Goal: Transaction & Acquisition: Purchase product/service

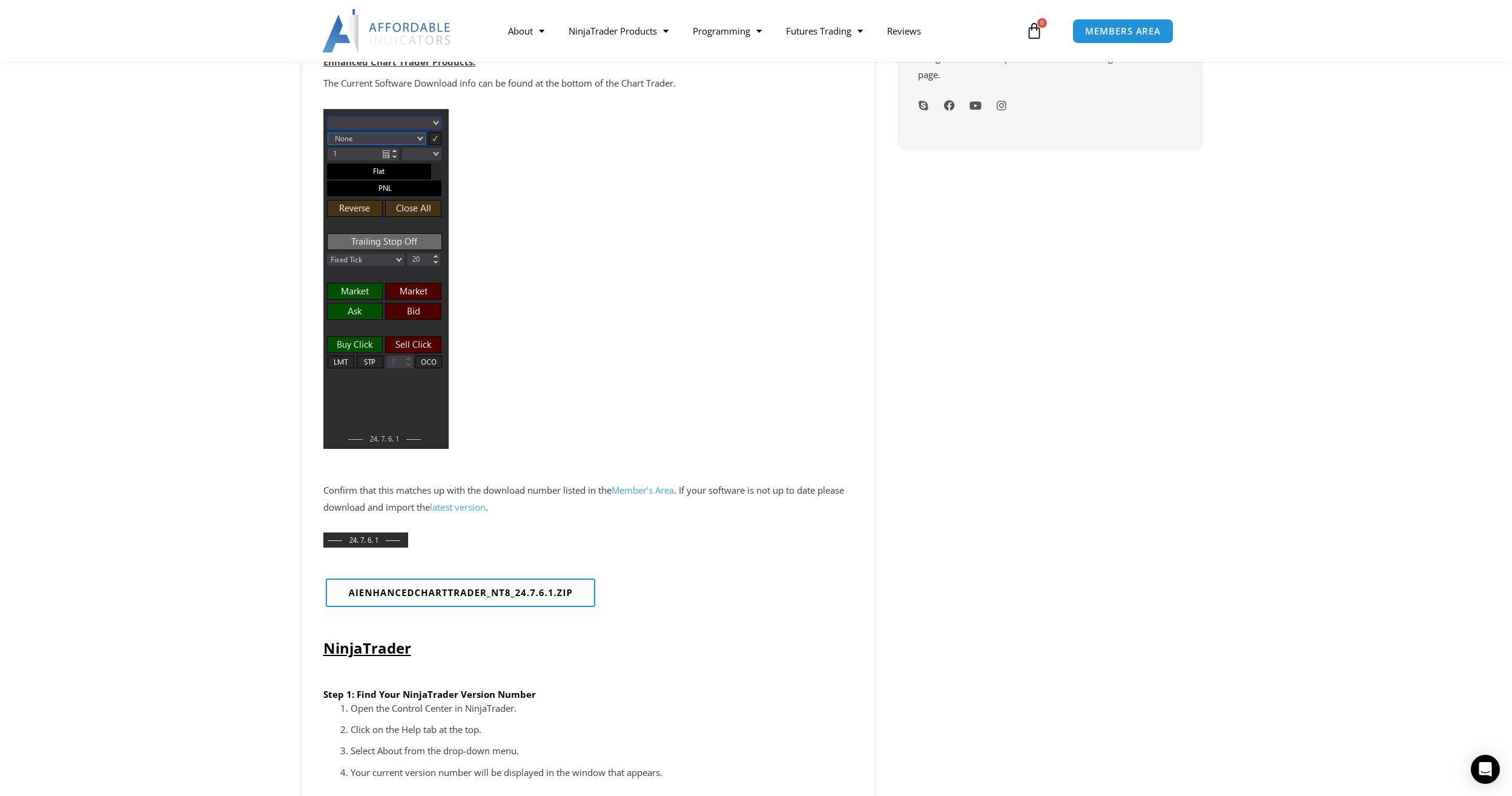
scroll to position [727, 0]
click at [1111, 39] on link "MEMBERS AREA" at bounding box center [1123, 31] width 111 height 27
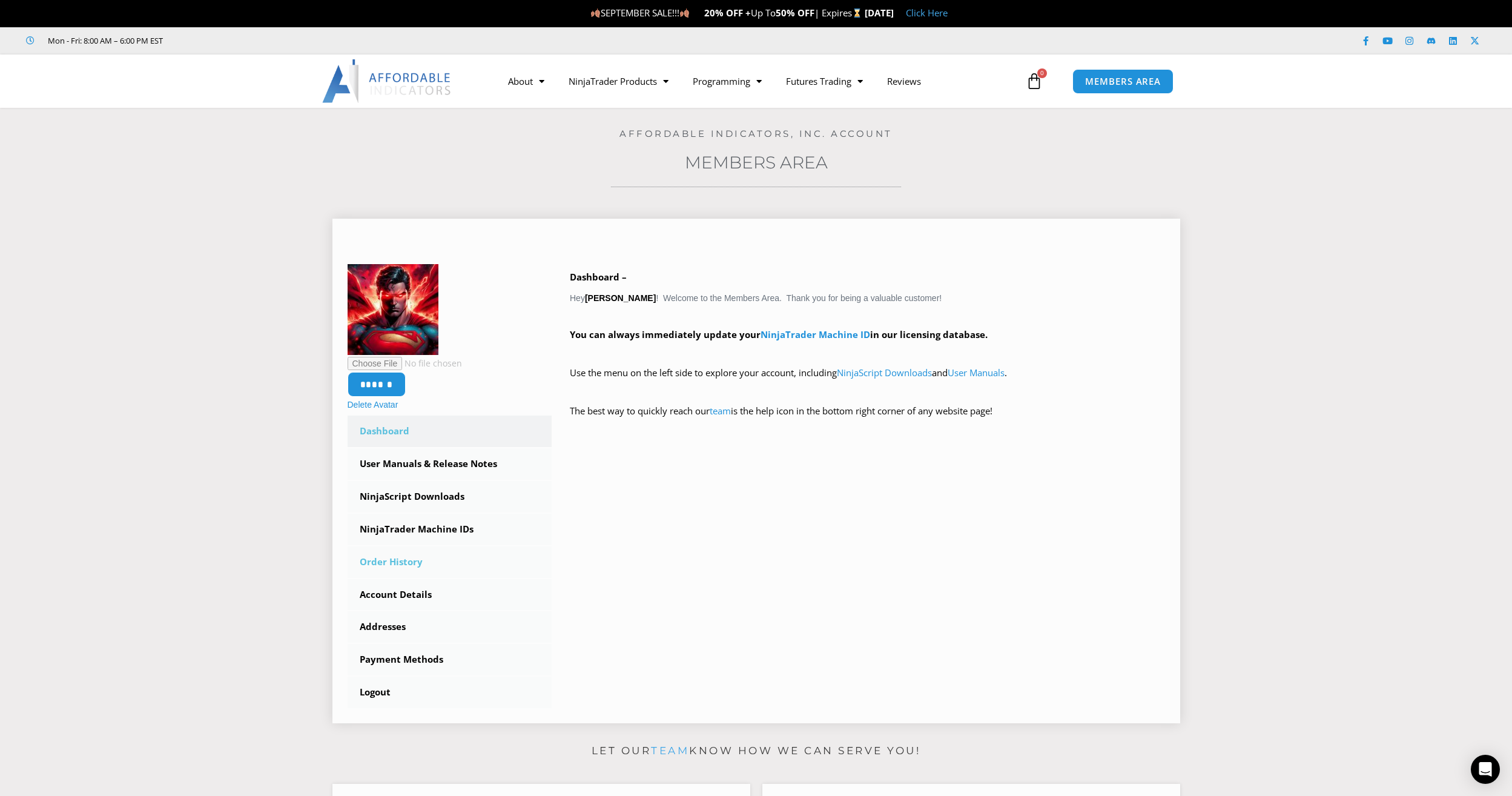
click at [388, 559] on link "Order History" at bounding box center [450, 562] width 205 height 32
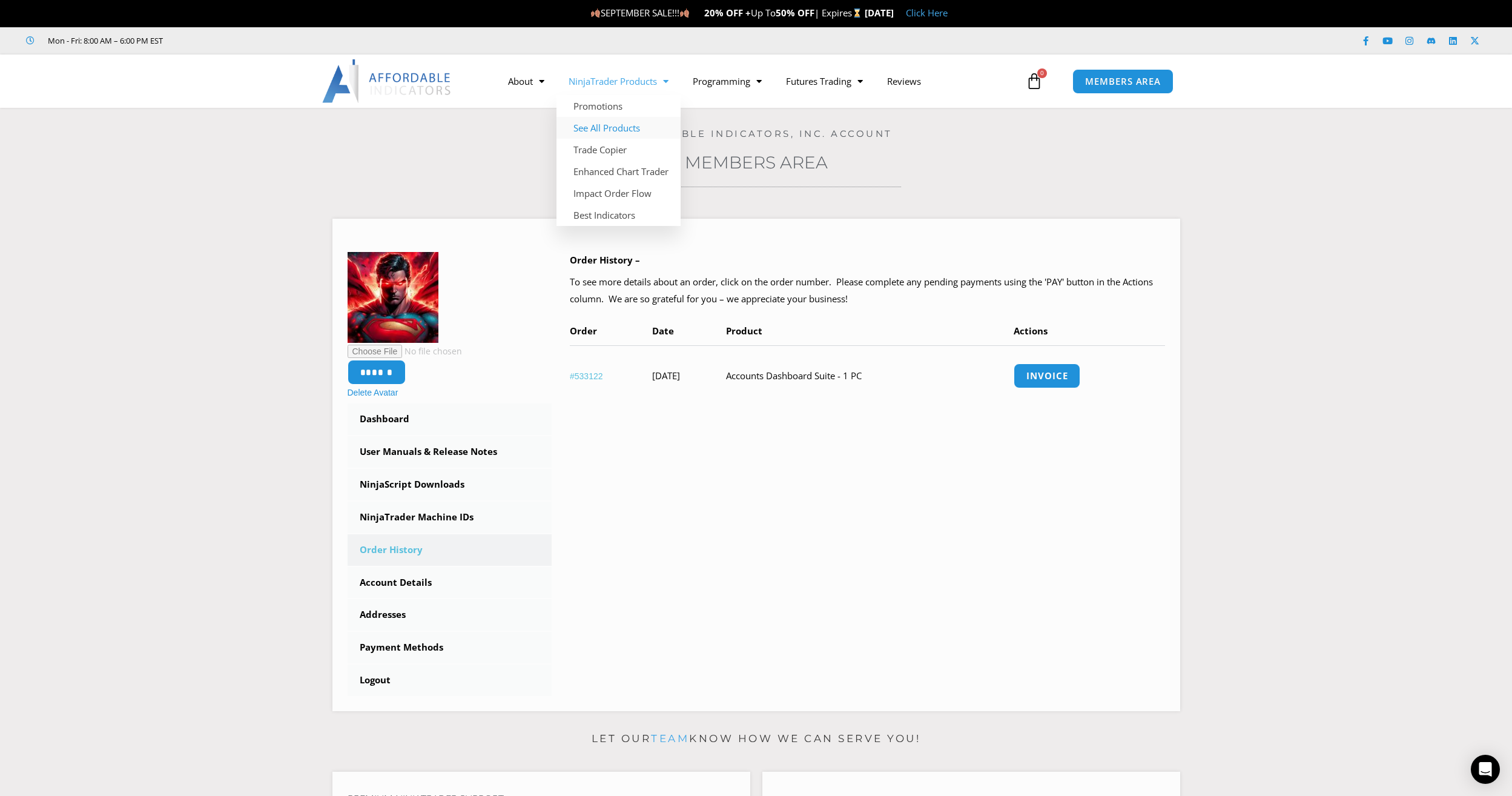
click at [599, 126] on link "See All Products" at bounding box center [618, 128] width 124 height 22
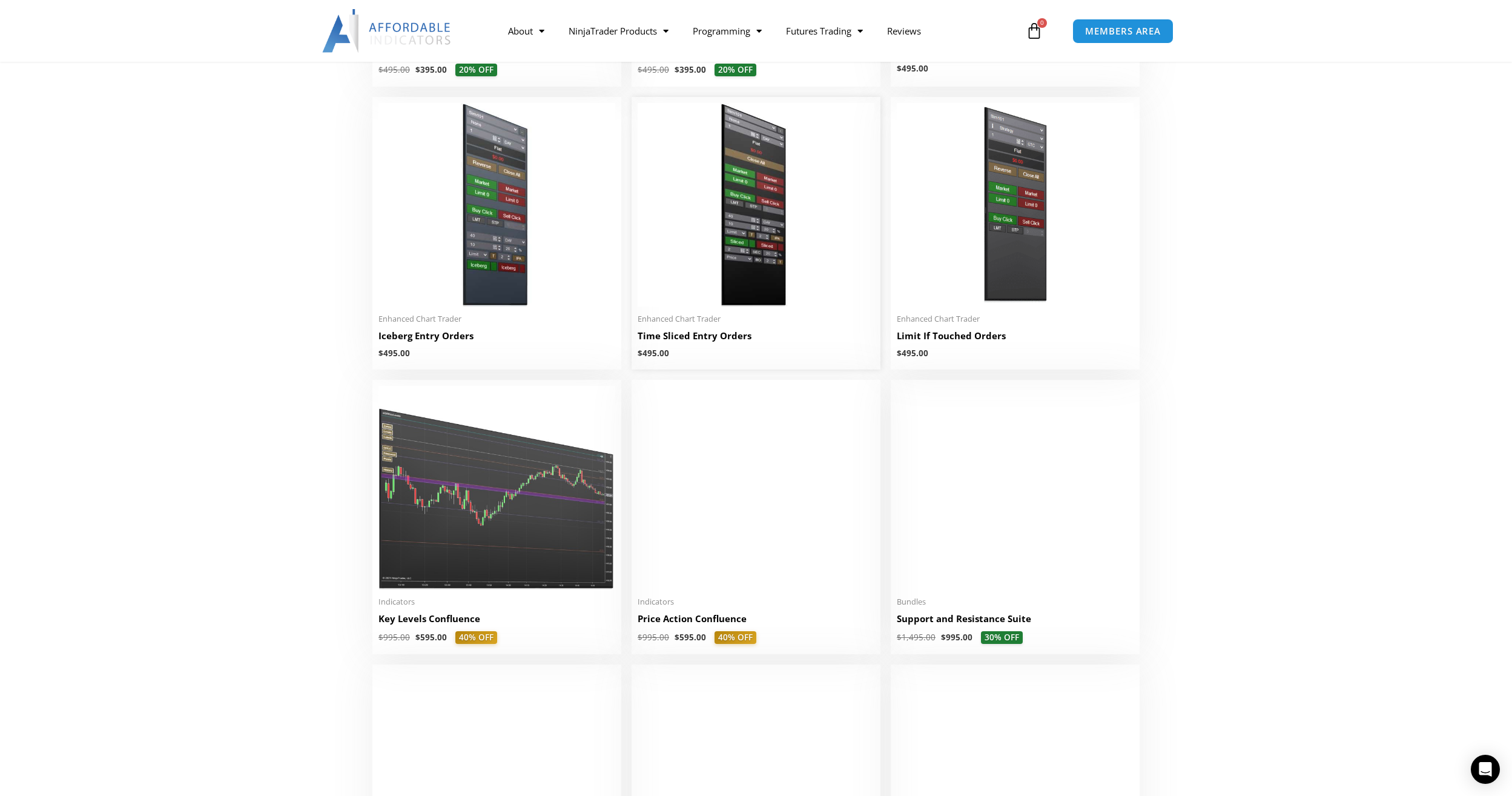
scroll to position [1393, 0]
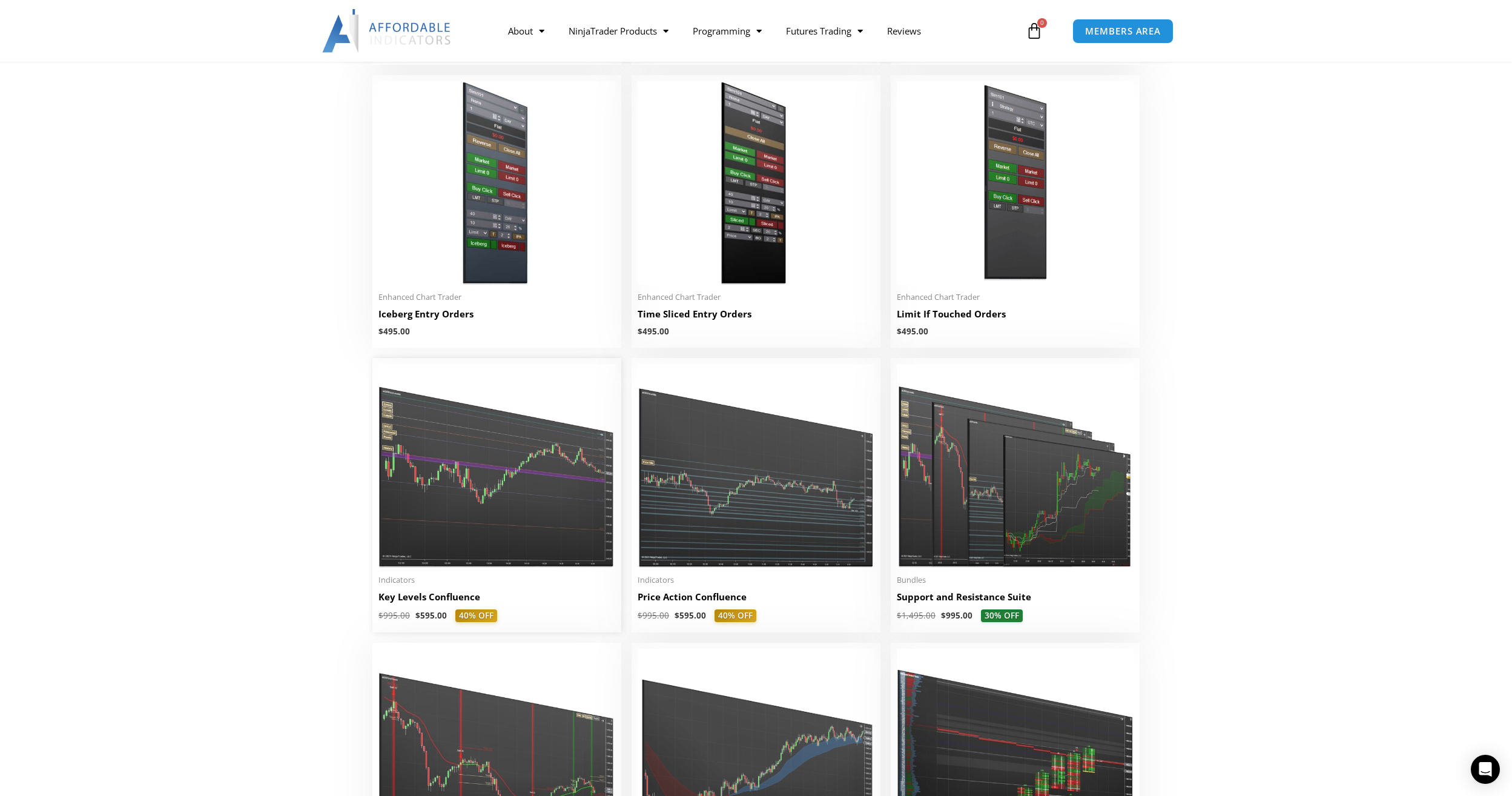
click at [455, 443] on img at bounding box center [497, 465] width 237 height 203
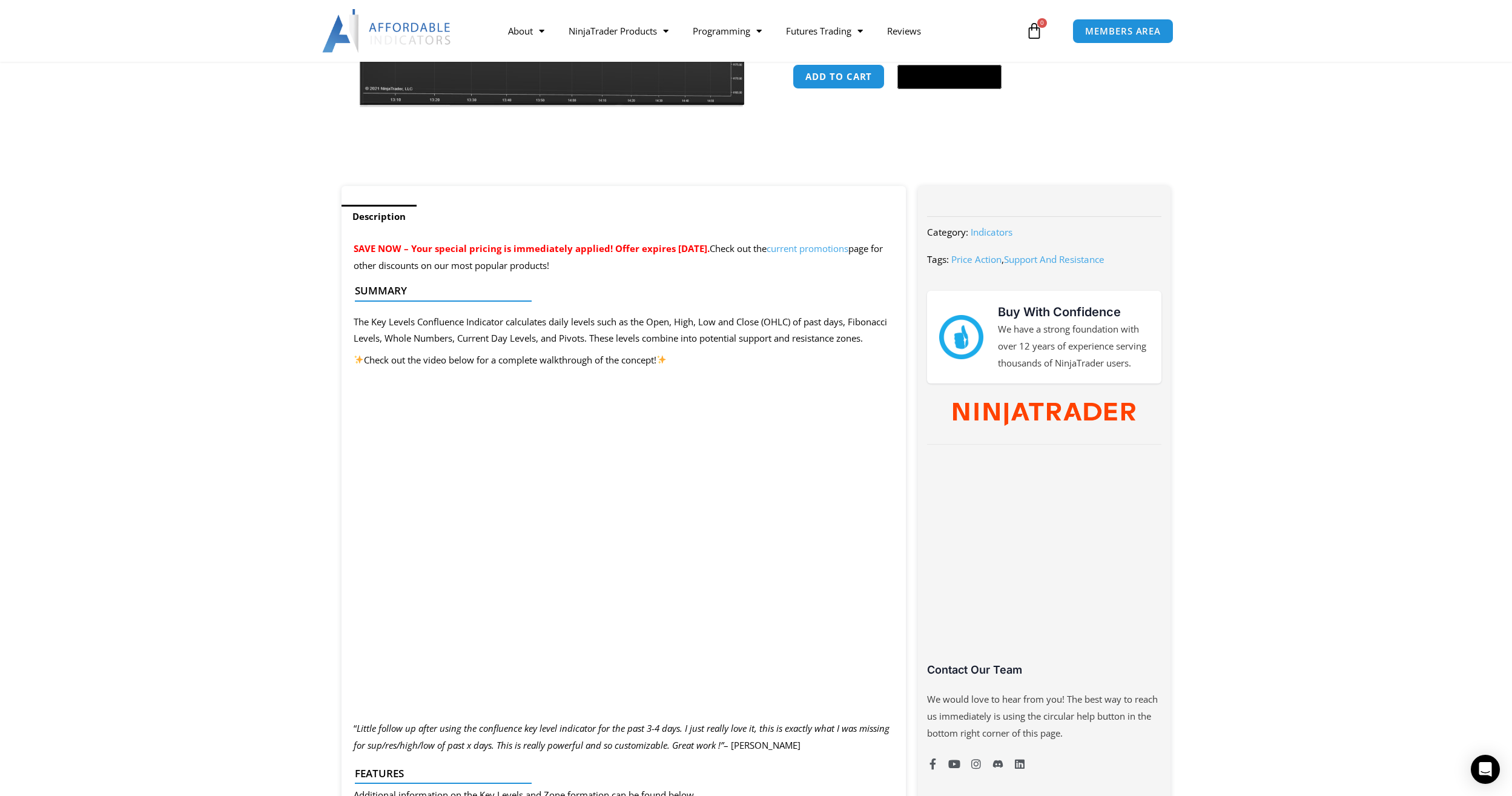
scroll to position [363, 0]
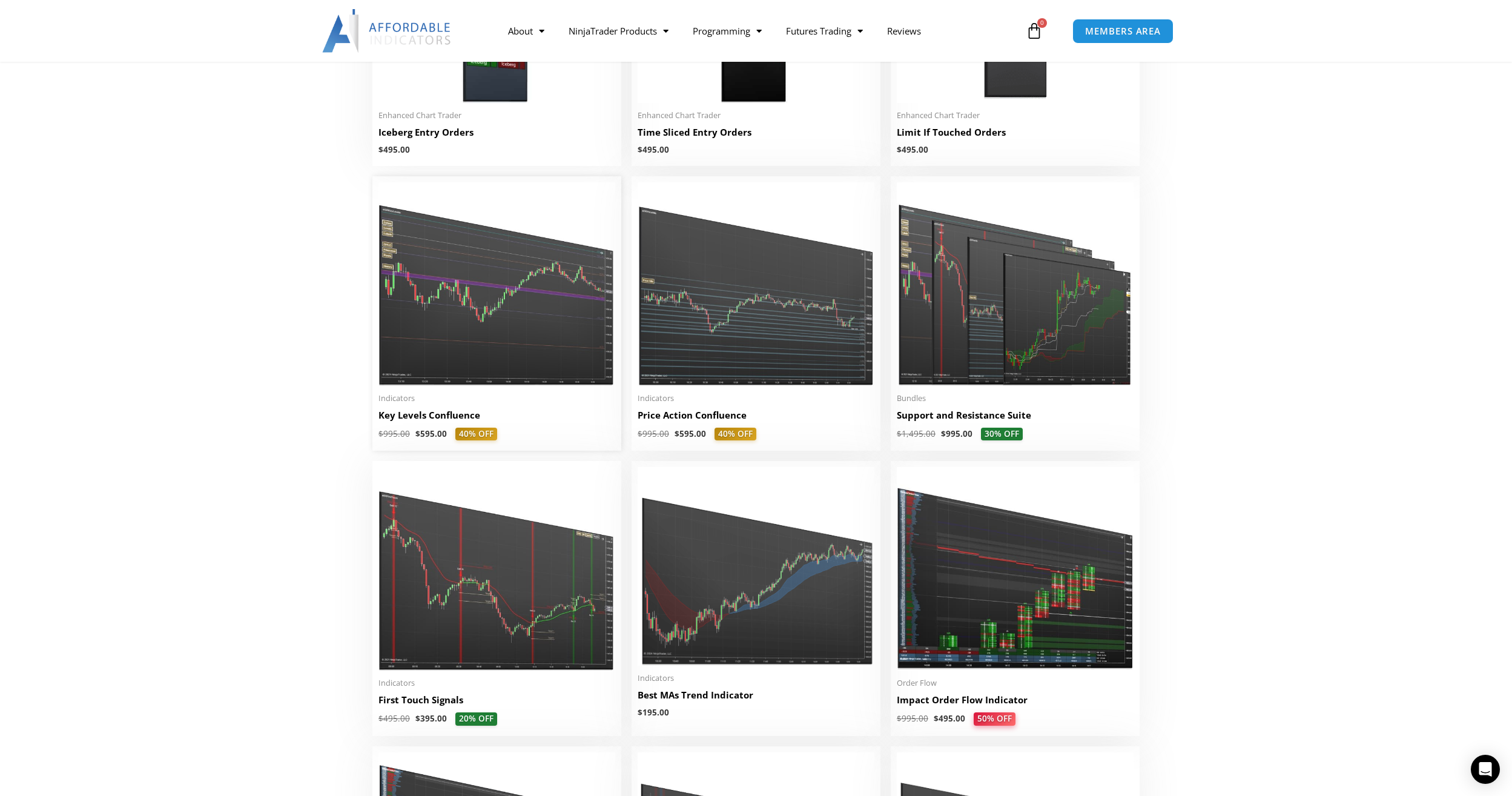
scroll to position [1515, 0]
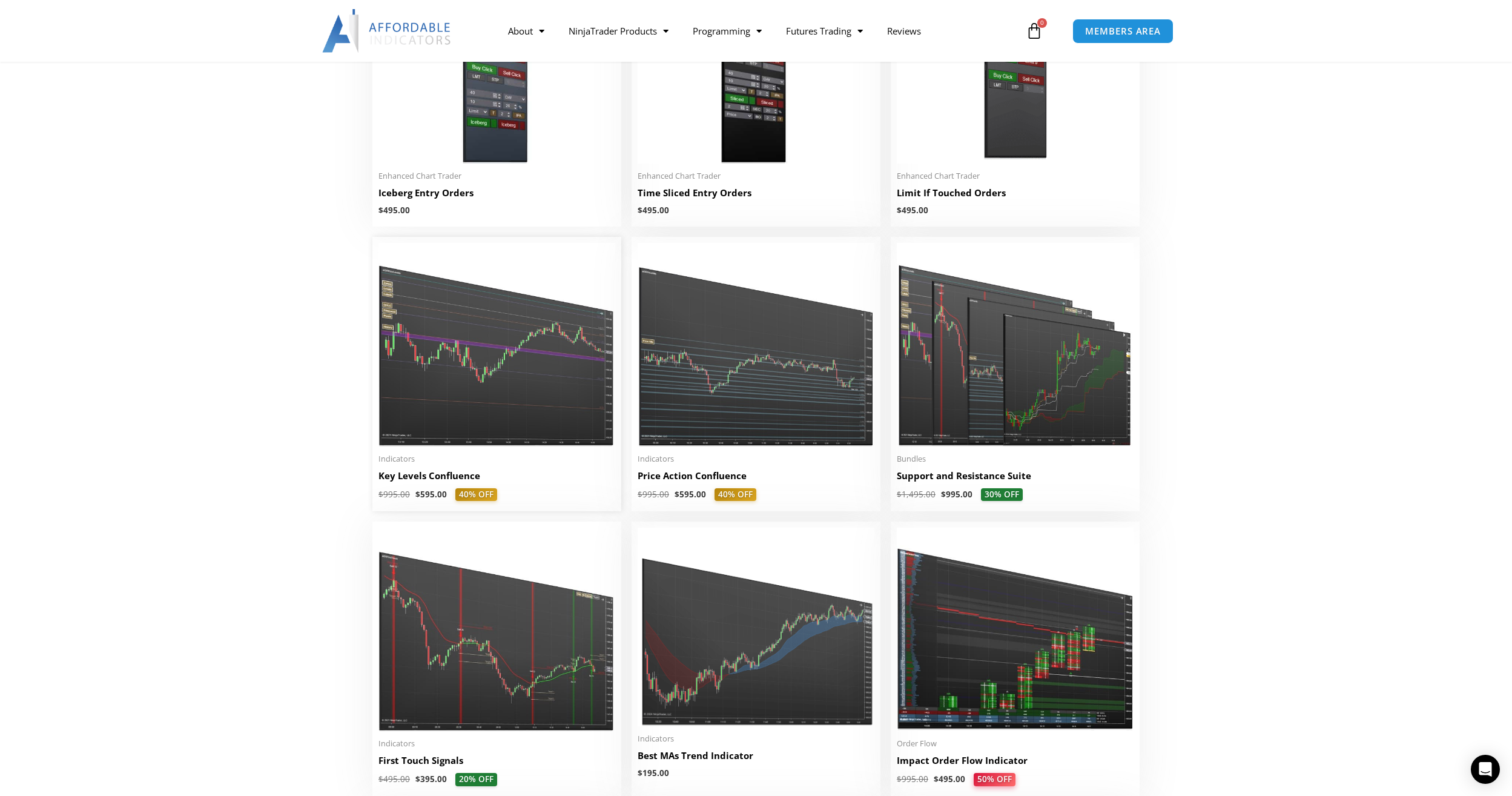
click at [524, 388] on img at bounding box center [497, 344] width 237 height 203
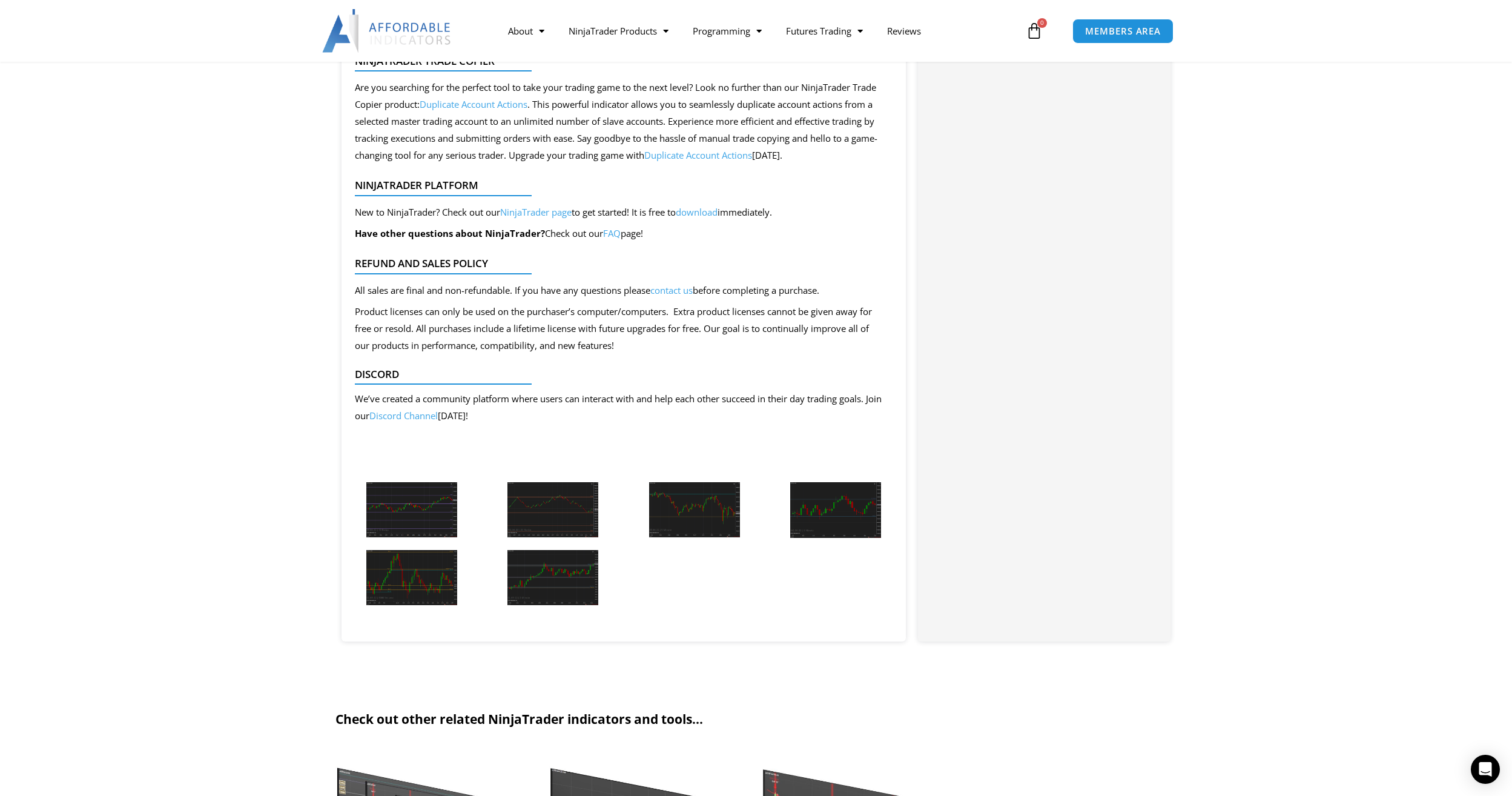
scroll to position [2059, 0]
click at [401, 518] on img at bounding box center [411, 509] width 91 height 56
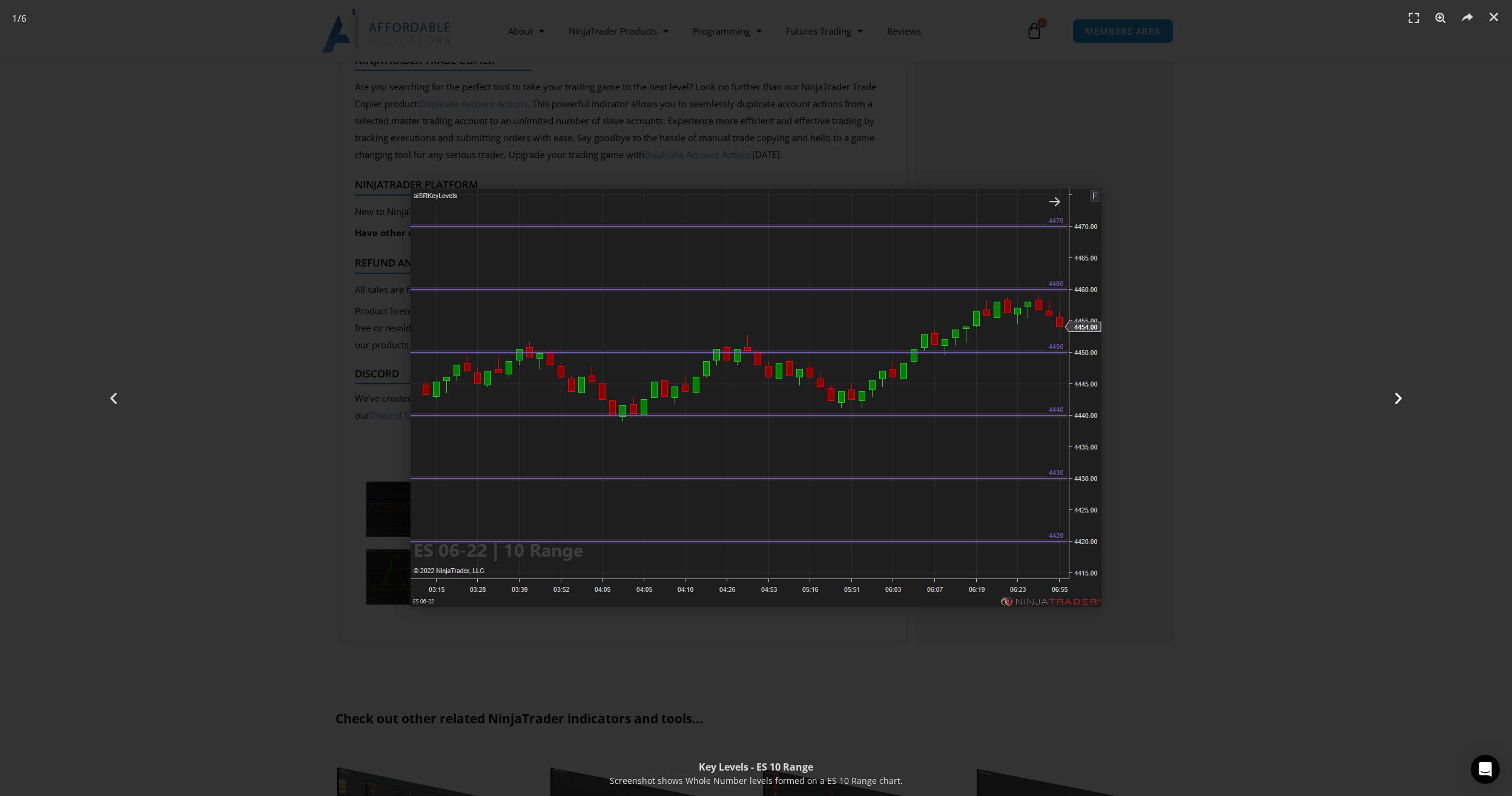
click at [1396, 399] on icon "Next slide" at bounding box center [1398, 398] width 15 height 15
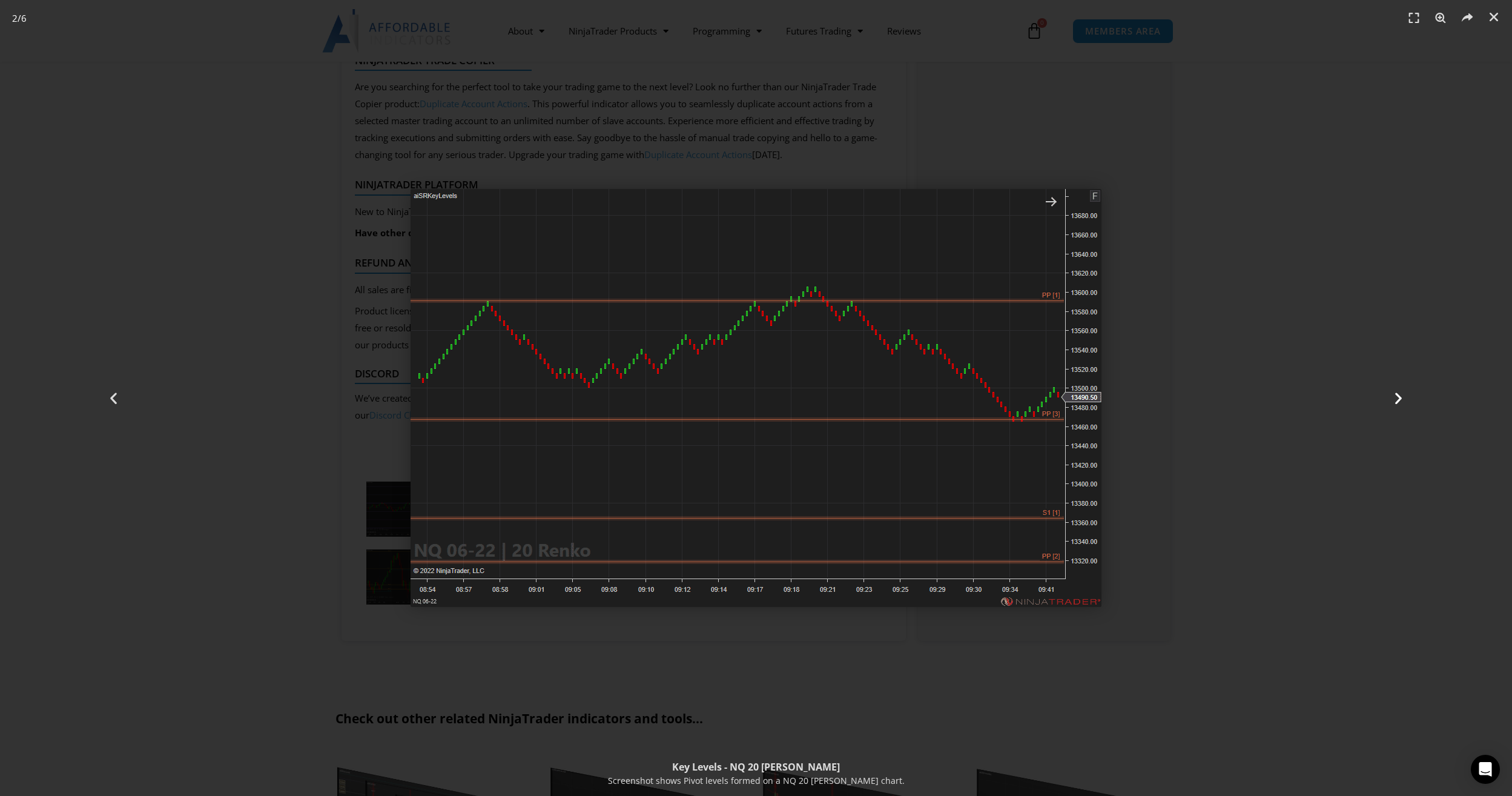
click at [1395, 397] on icon "Next slide" at bounding box center [1398, 398] width 15 height 15
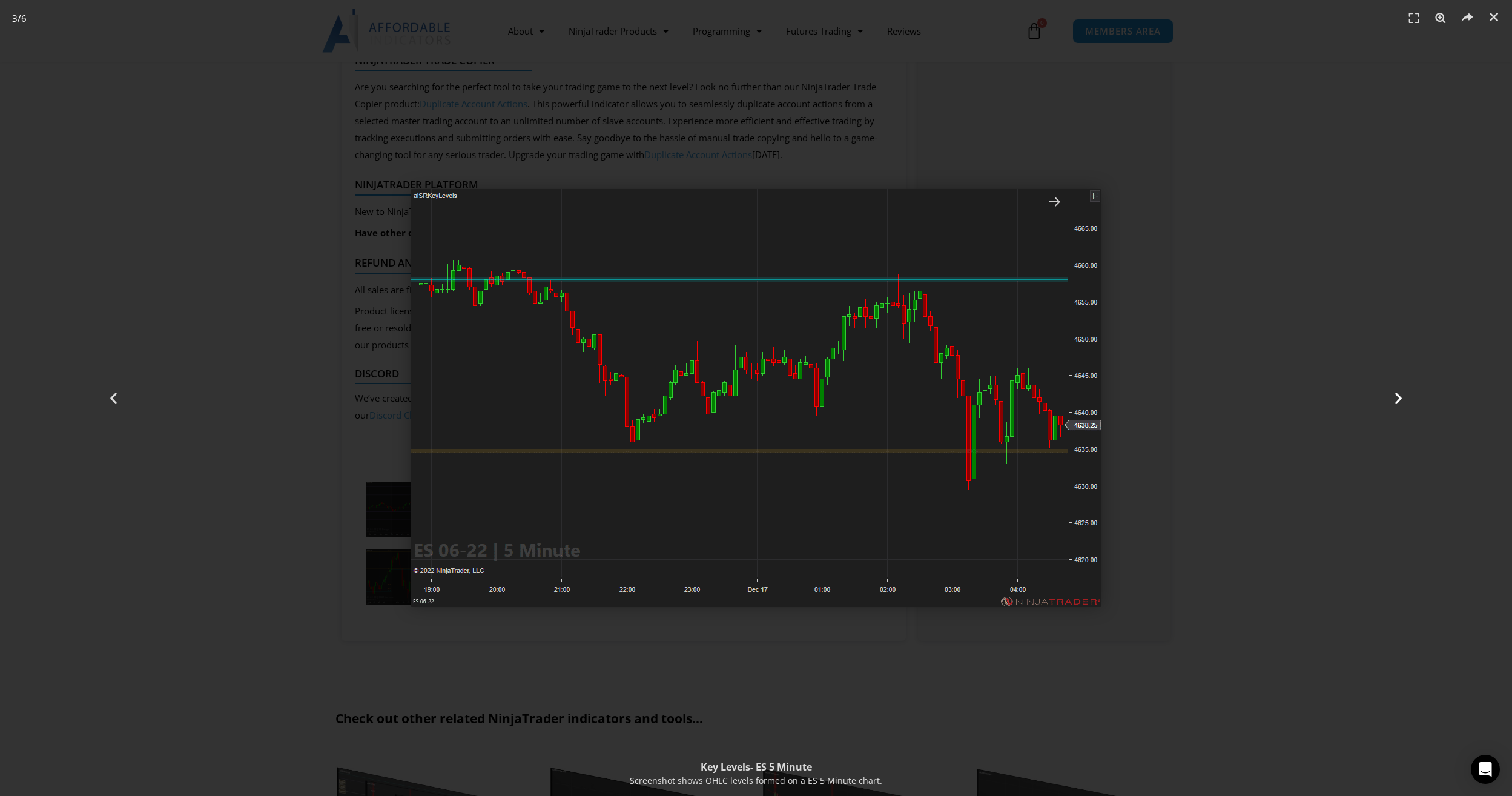
click at [1395, 397] on icon "Next slide" at bounding box center [1398, 398] width 15 height 15
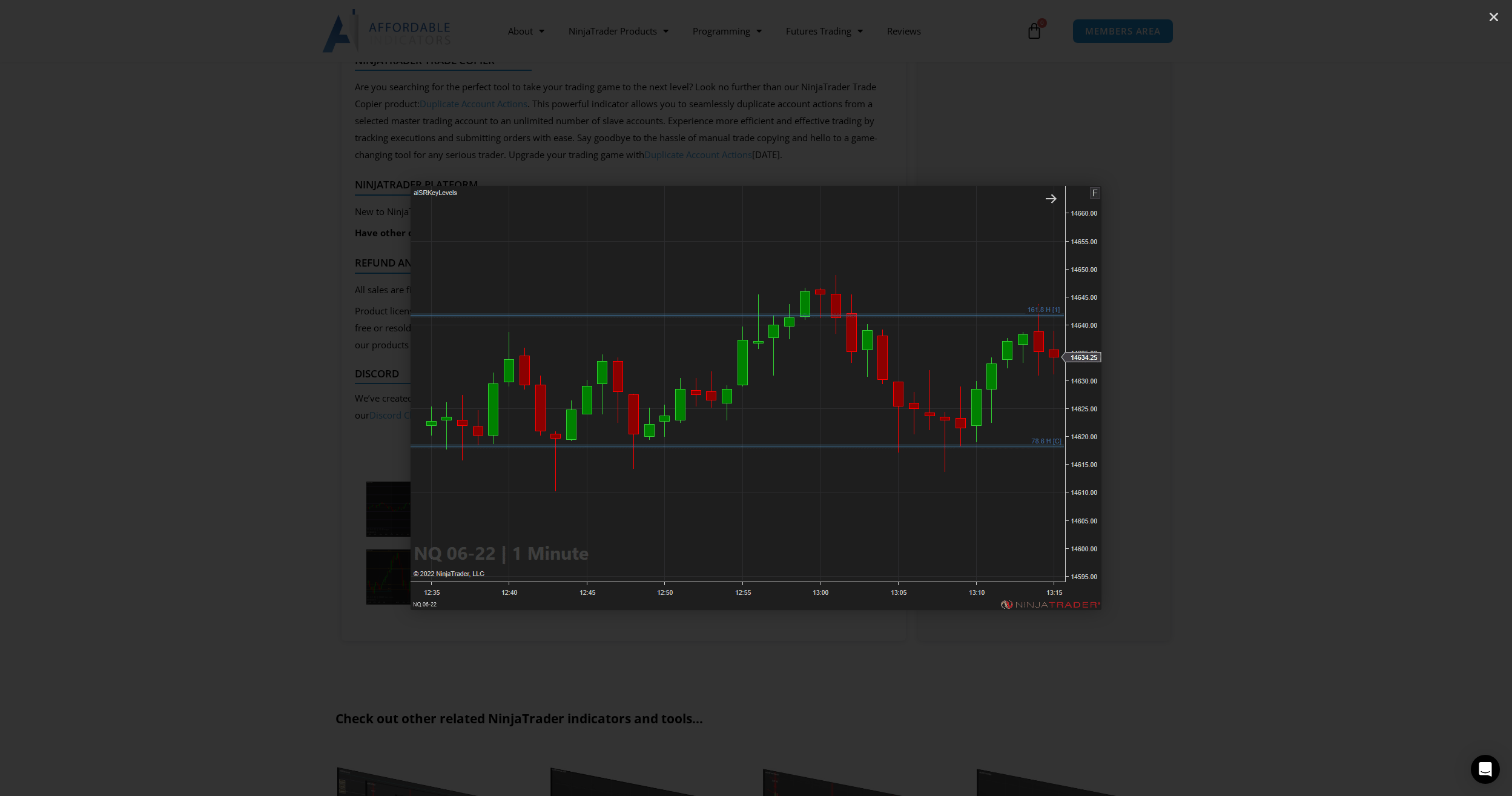
click at [1395, 397] on icon "Next slide" at bounding box center [1398, 398] width 15 height 15
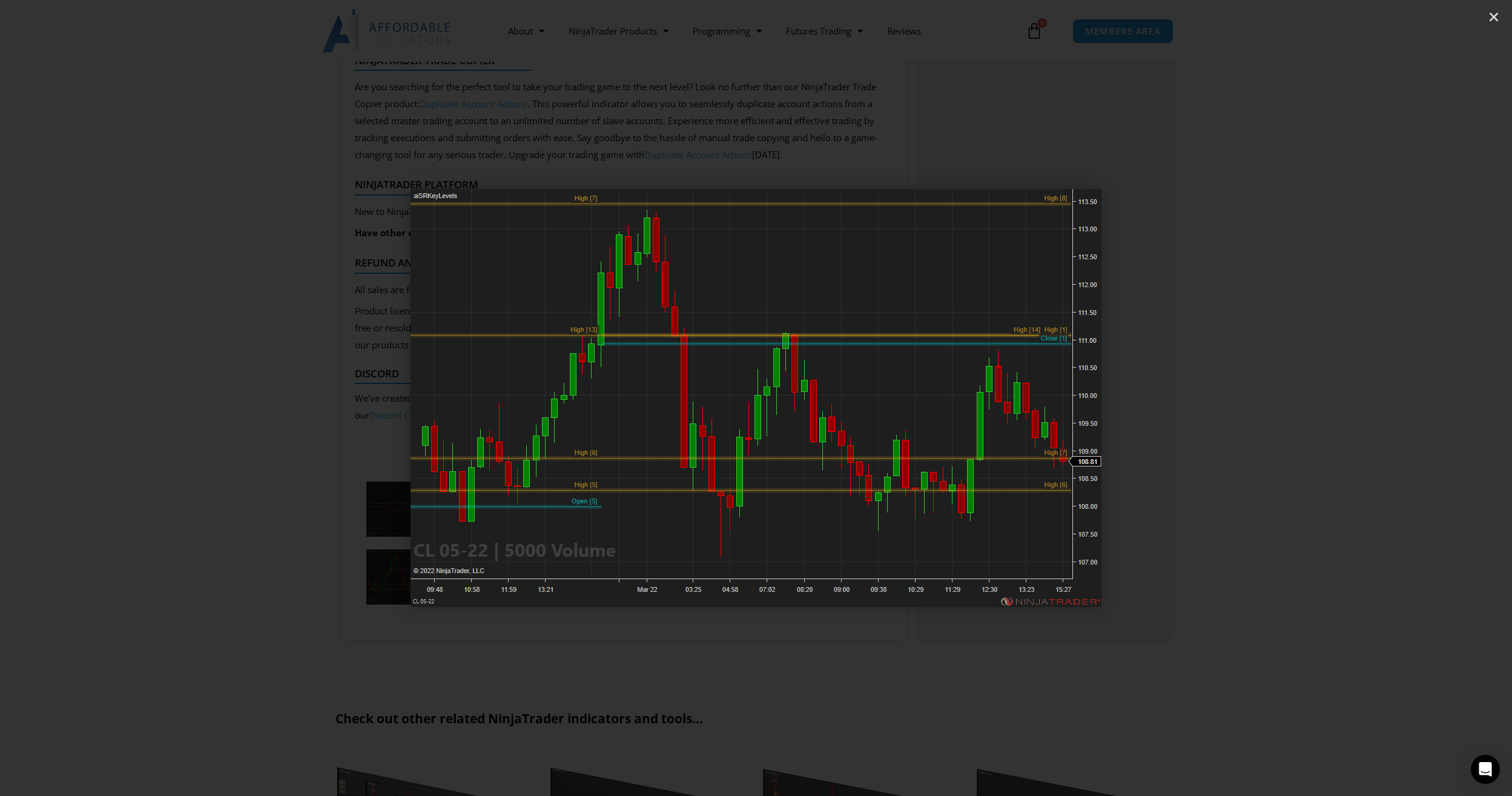
click at [1383, 397] on div "Next" at bounding box center [1397, 398] width 227 height 796
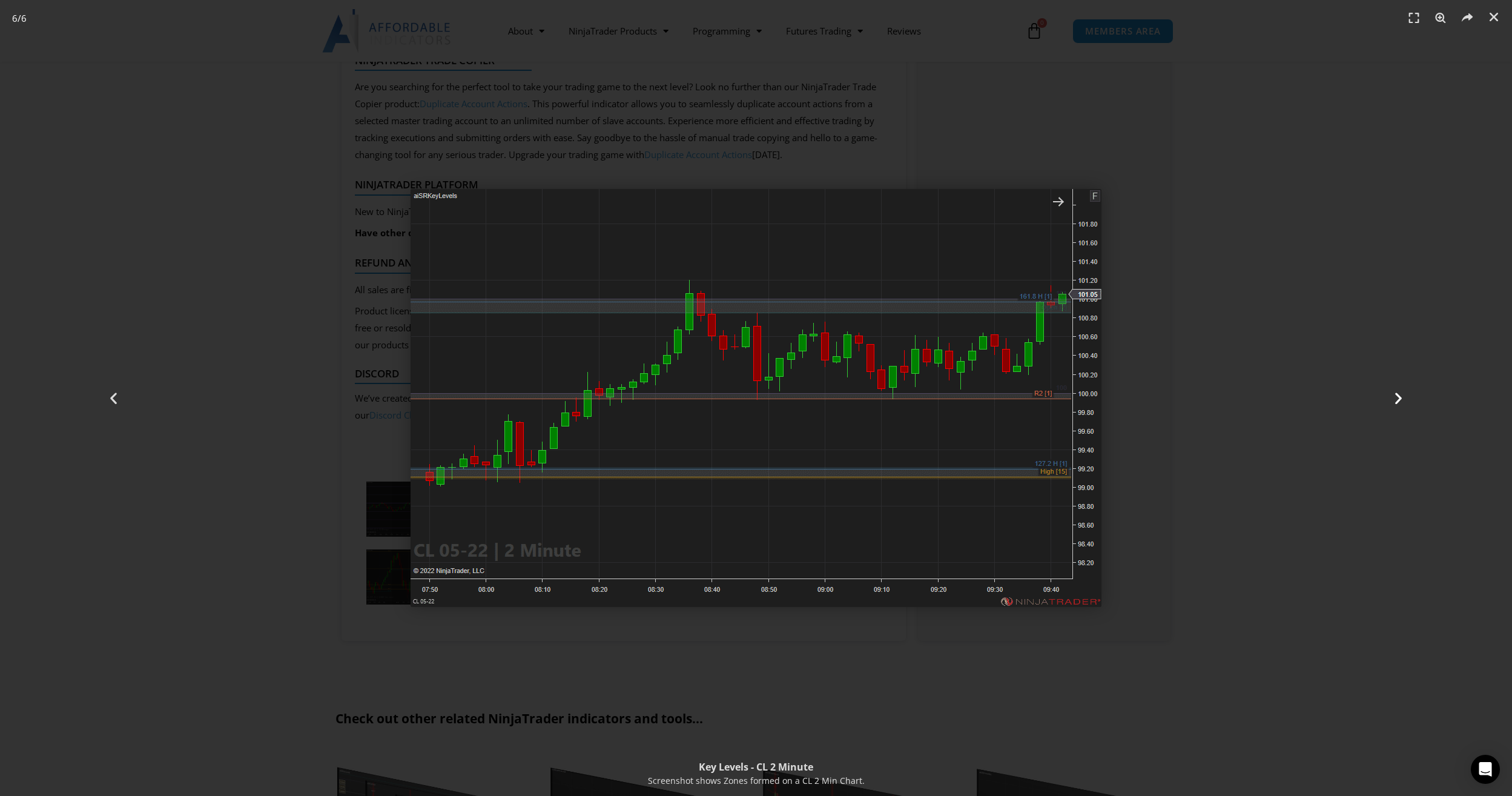
drag, startPoint x: 1373, startPoint y: 401, endPoint x: 1374, endPoint y: 393, distance: 8.1
click at [1373, 400] on div "Next" at bounding box center [1397, 398] width 227 height 796
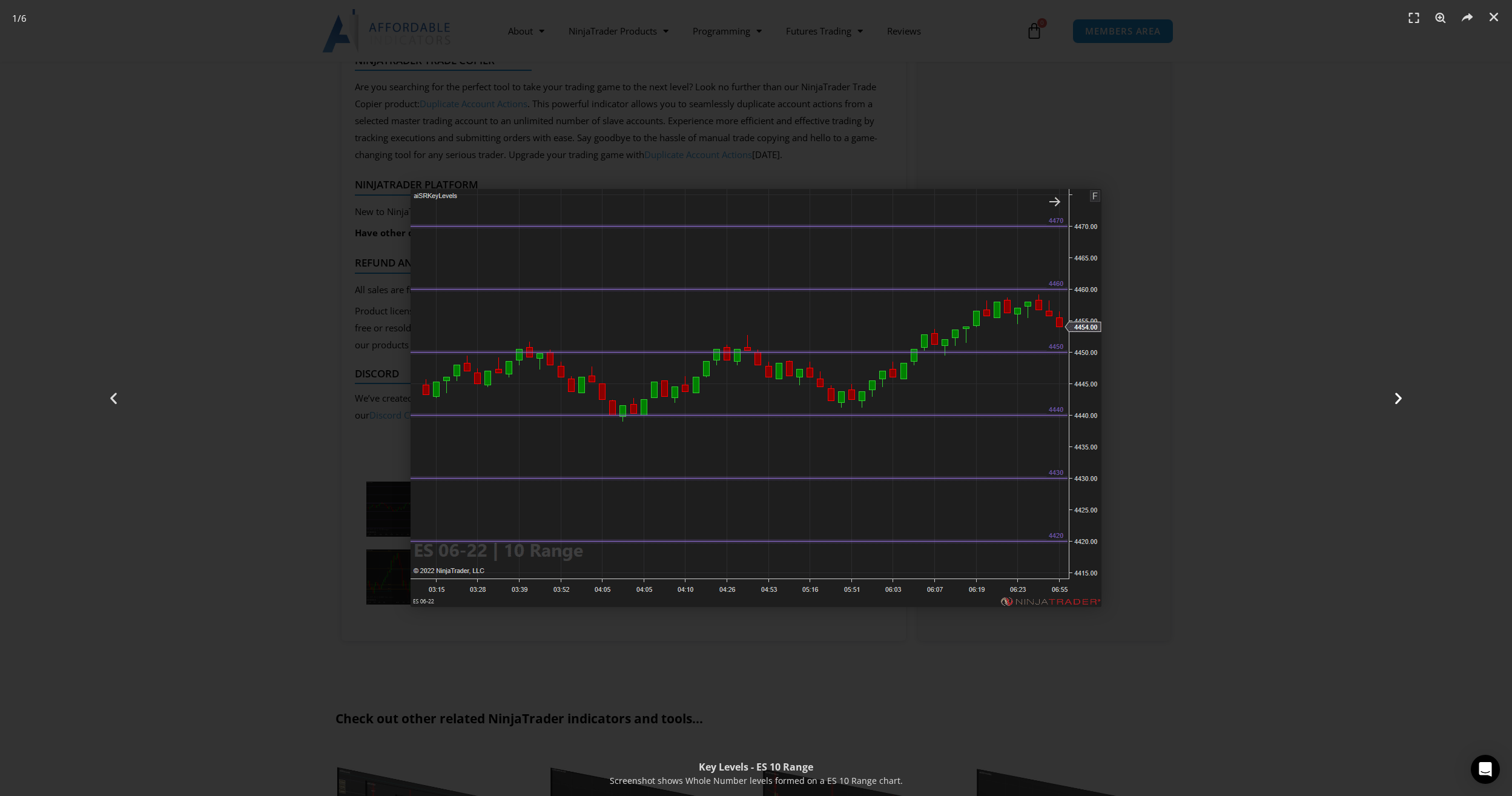
click at [1374, 393] on div "Next" at bounding box center [1397, 398] width 227 height 796
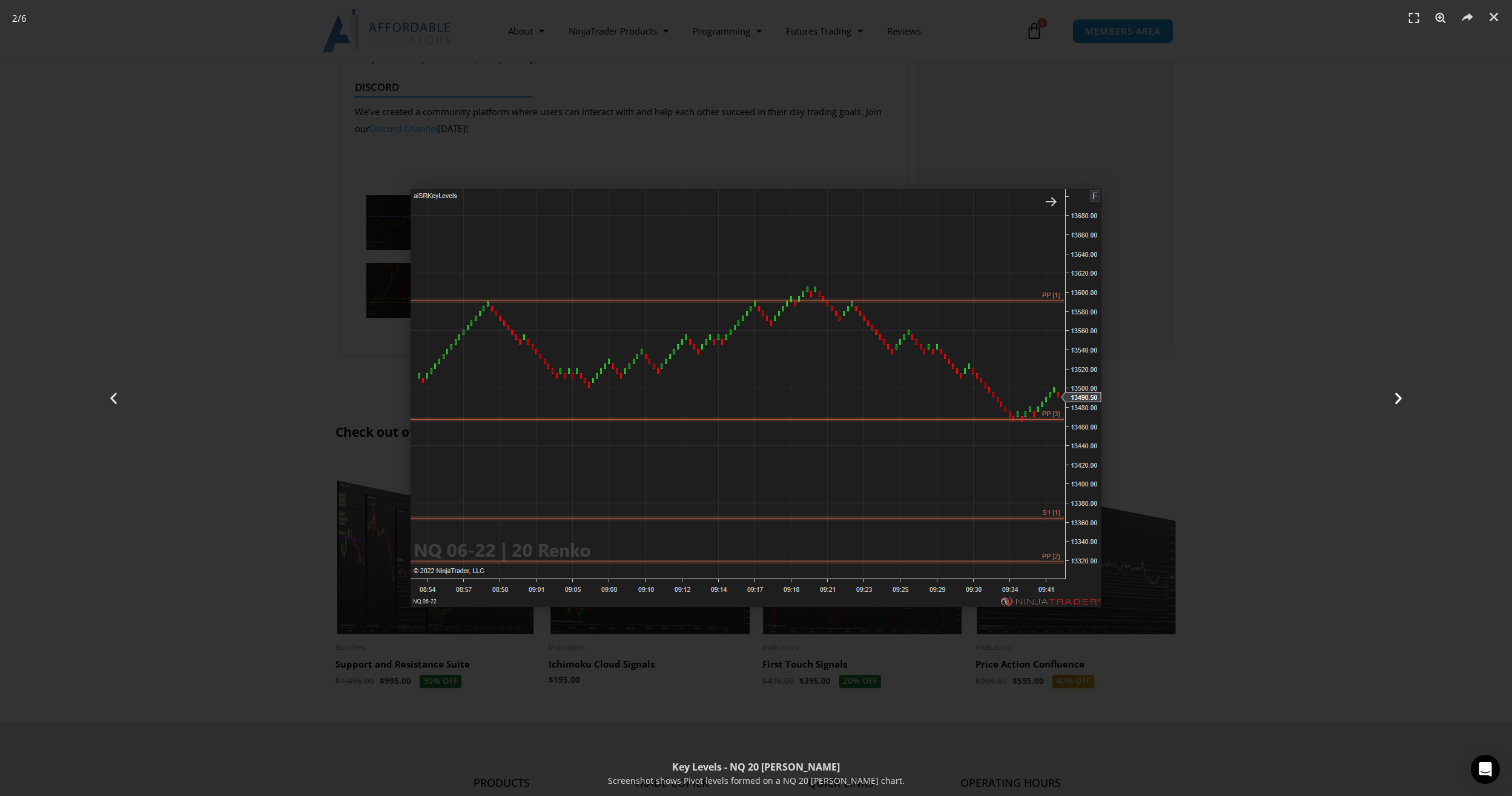
scroll to position [2362, 0]
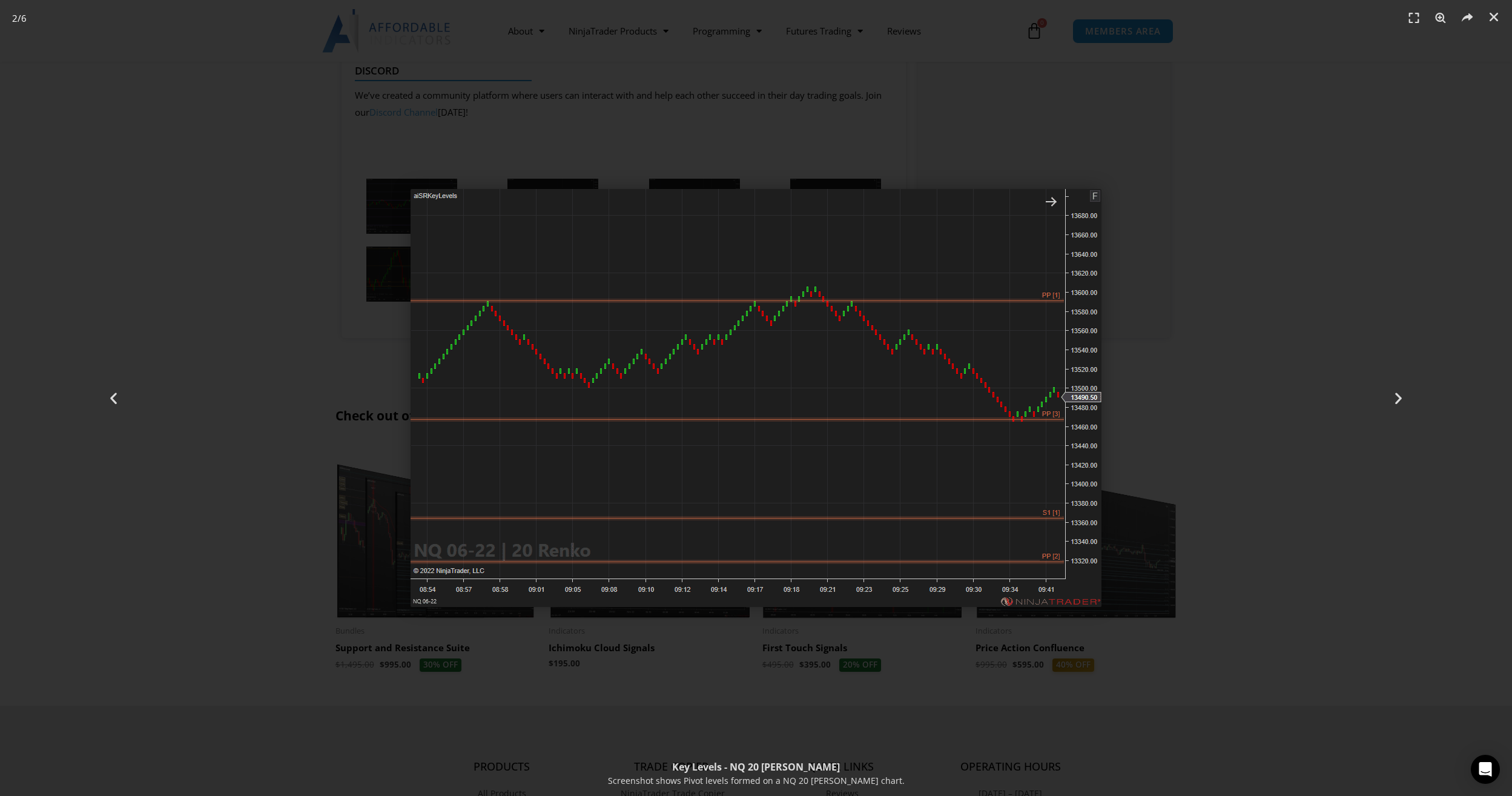
click at [1235, 426] on div "2 / 6" at bounding box center [756, 398] width 1427 height 711
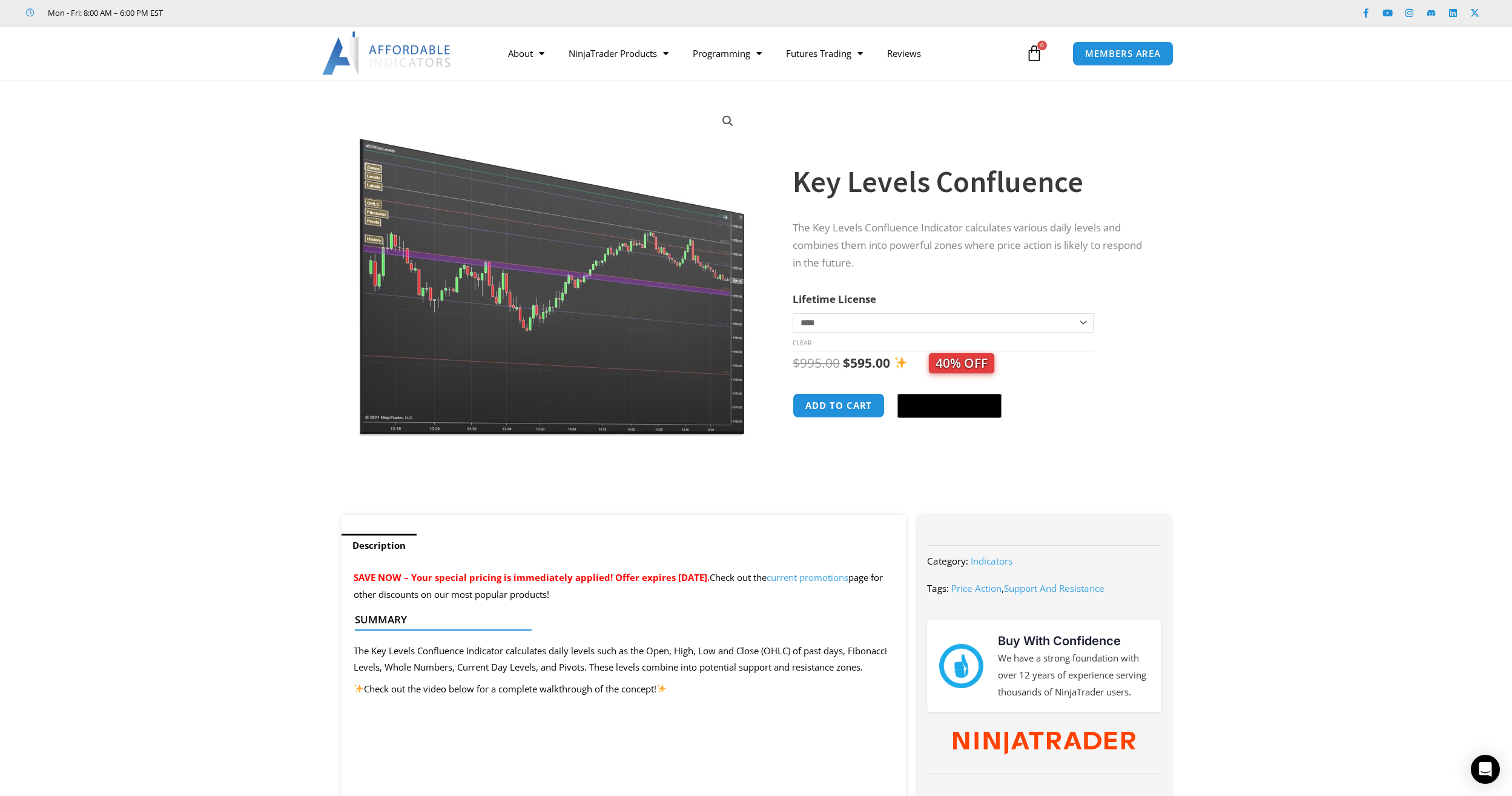
scroll to position [0, 0]
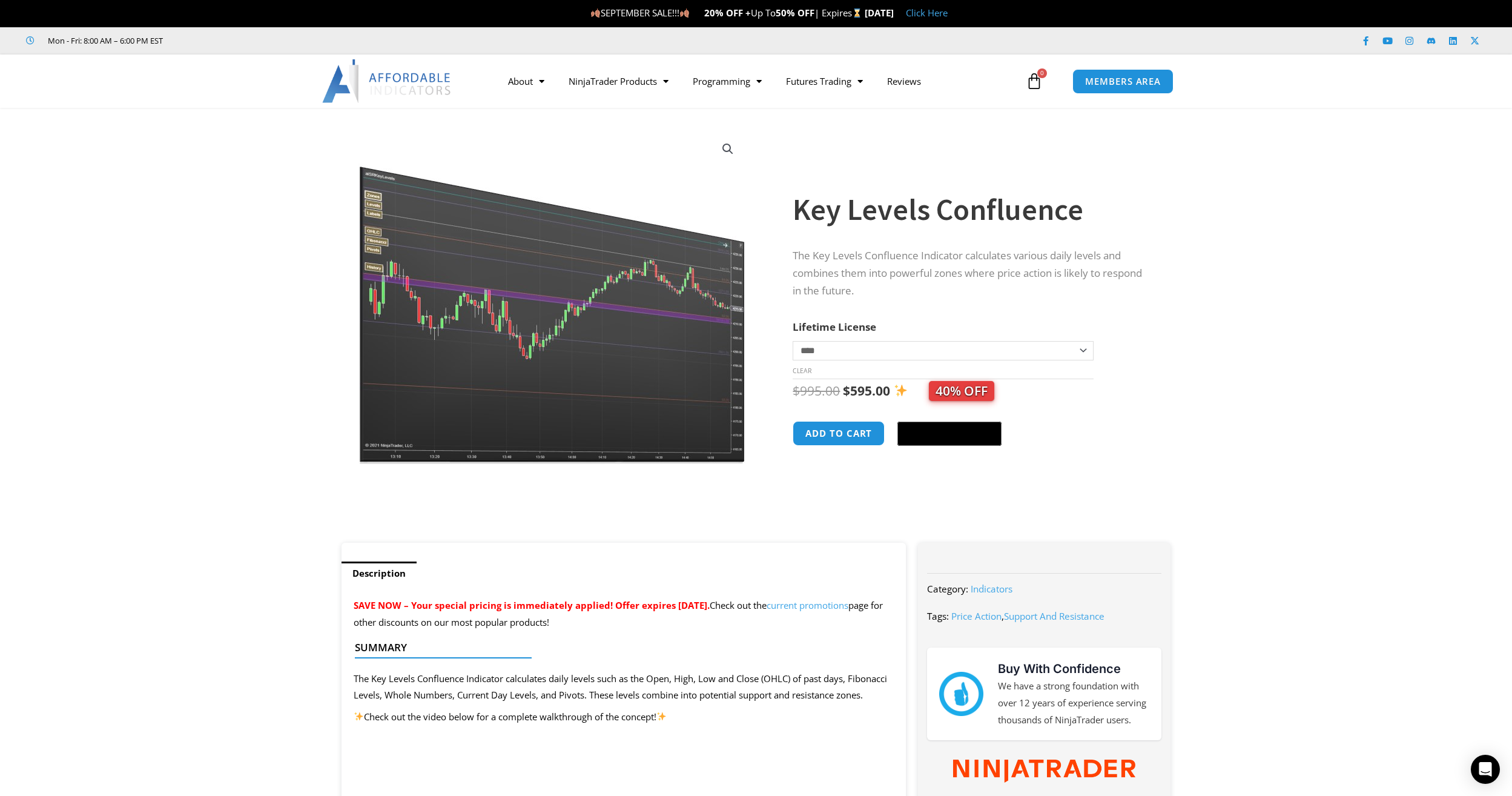
click at [948, 14] on link "Click Here" at bounding box center [927, 12] width 42 height 12
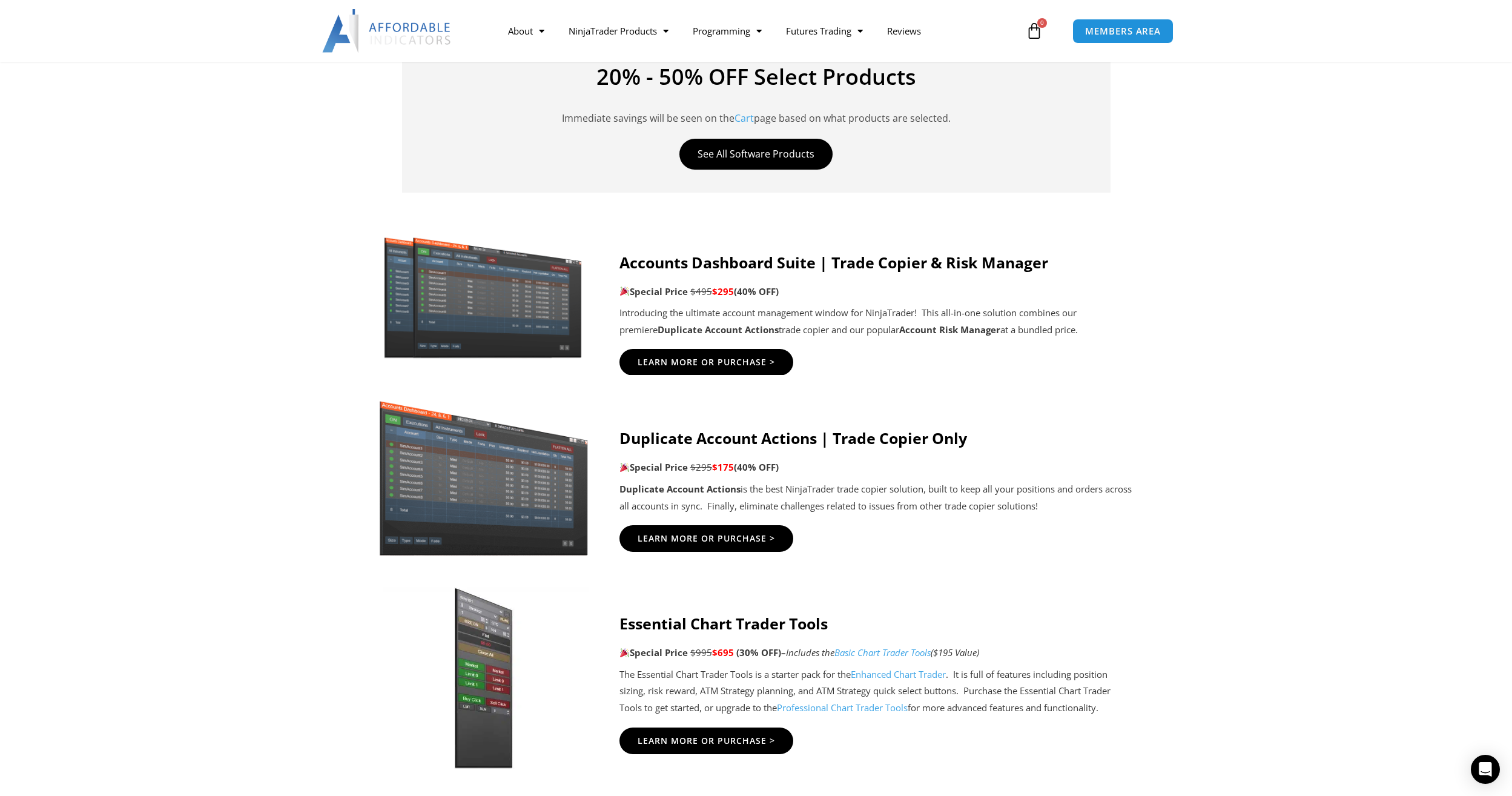
scroll to position [485, 0]
